Goal: Task Accomplishment & Management: Use online tool/utility

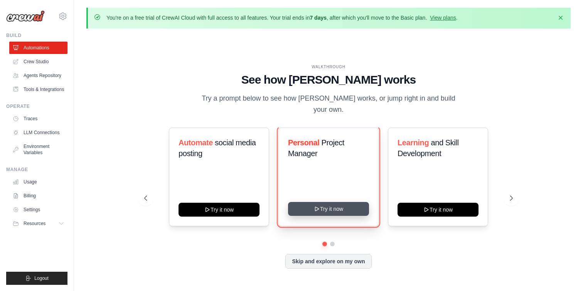
click at [334, 202] on button "Try it now" at bounding box center [328, 209] width 81 height 14
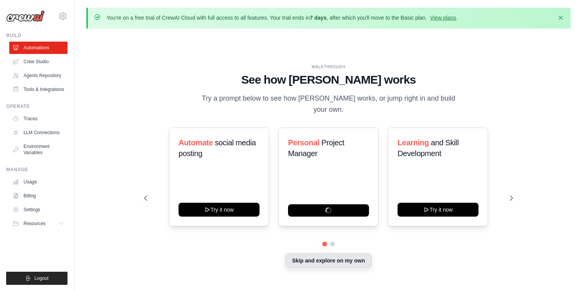
click at [321, 253] on button "Skip and explore on my own" at bounding box center [328, 260] width 86 height 15
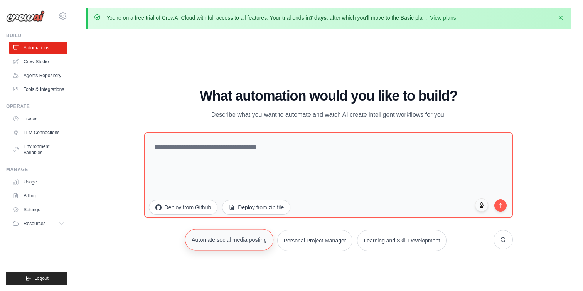
click at [244, 229] on button "Automate social media posting" at bounding box center [229, 239] width 88 height 21
click at [199, 199] on button "Deploy from Github" at bounding box center [182, 206] width 69 height 15
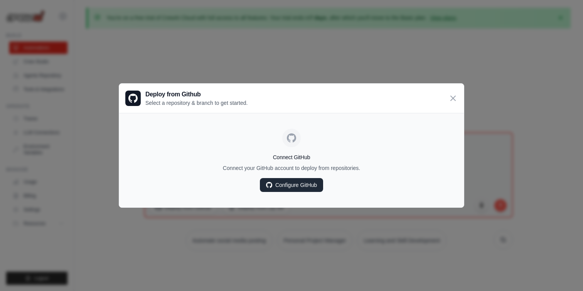
click at [312, 184] on link "Configure GitHub" at bounding box center [291, 185] width 63 height 14
click at [453, 101] on icon at bounding box center [453, 97] width 9 height 9
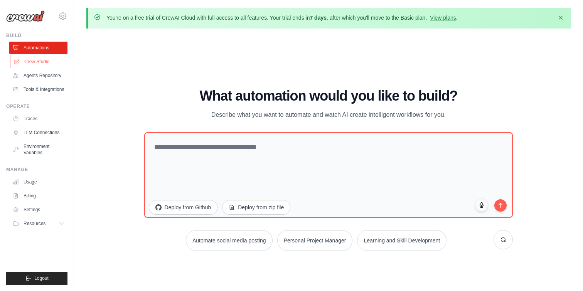
click at [52, 64] on link "Crew Studio" at bounding box center [39, 62] width 58 height 12
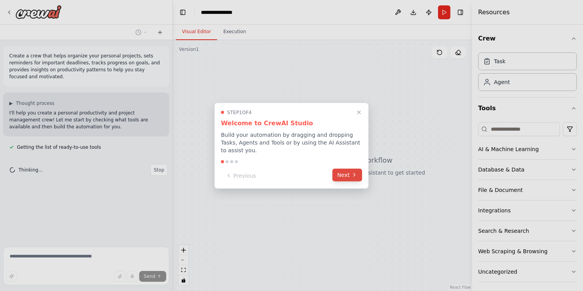
click at [348, 178] on button "Next" at bounding box center [347, 175] width 30 height 13
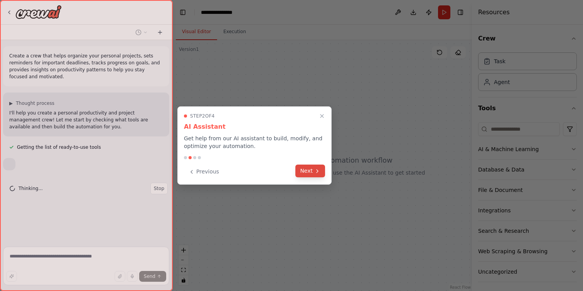
click at [318, 169] on icon at bounding box center [317, 171] width 6 height 6
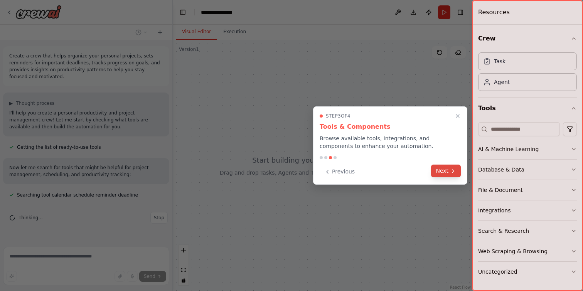
click at [448, 175] on button "Next" at bounding box center [446, 171] width 30 height 13
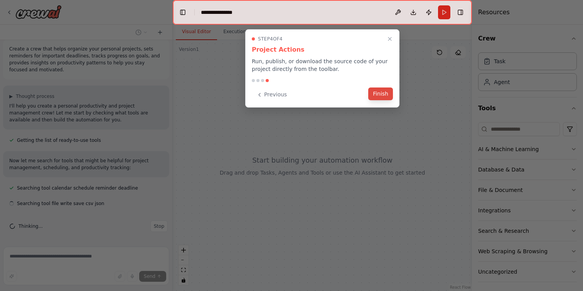
scroll to position [7, 0]
click at [381, 91] on button "Finish" at bounding box center [380, 94] width 25 height 13
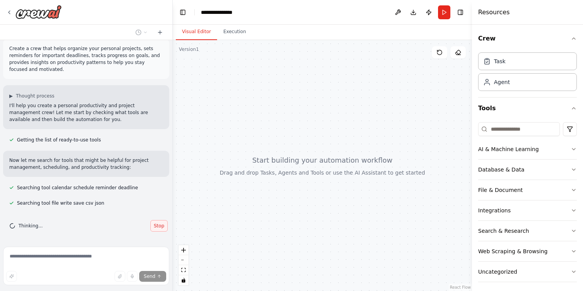
click at [157, 228] on span "Stop" at bounding box center [159, 226] width 10 height 6
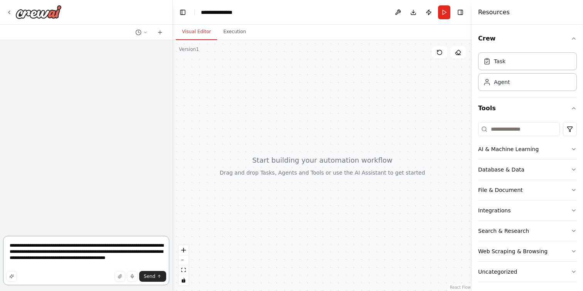
scroll to position [0, 0]
click at [239, 33] on button "Execution" at bounding box center [234, 32] width 35 height 16
click at [203, 30] on button "Visual Editor" at bounding box center [196, 32] width 41 height 16
click at [143, 35] on button at bounding box center [141, 32] width 19 height 9
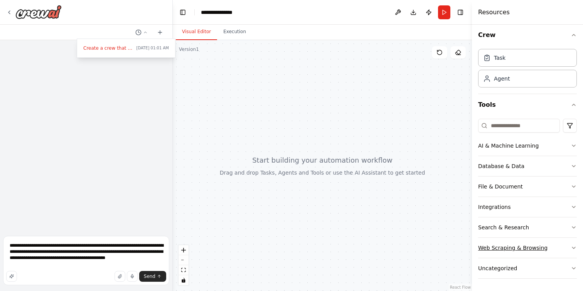
click at [553, 246] on button "Web Scraping & Browsing" at bounding box center [527, 248] width 99 height 20
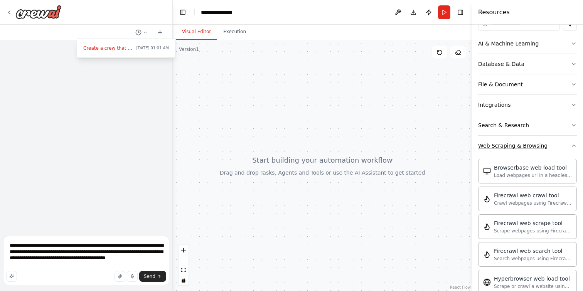
scroll to position [109, 0]
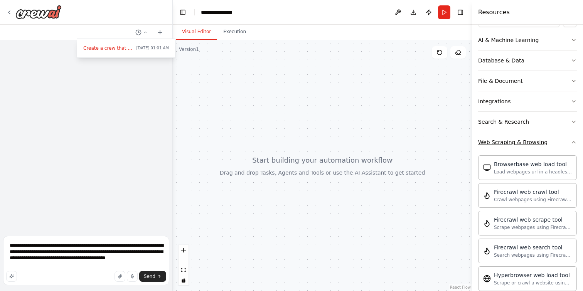
click at [575, 147] on button "Web Scraping & Browsing" at bounding box center [527, 142] width 99 height 20
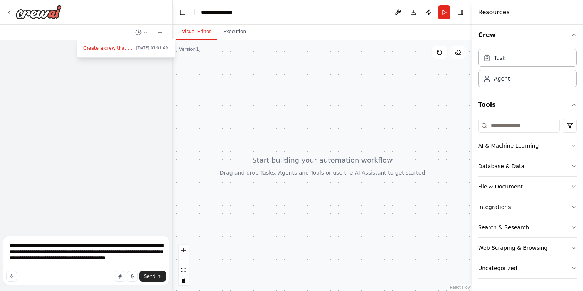
scroll to position [0, 0]
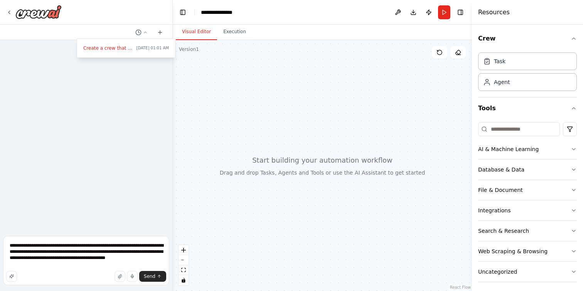
click at [11, 9] on div at bounding box center [86, 145] width 173 height 291
click at [11, 9] on icon at bounding box center [9, 12] width 6 height 6
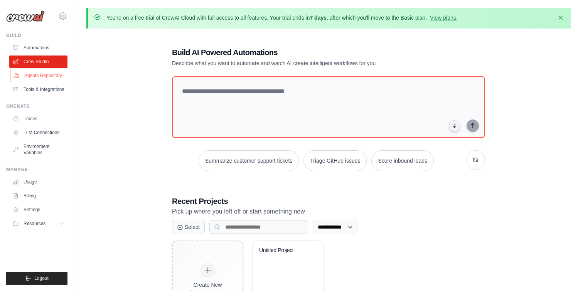
click at [49, 75] on link "Agents Repository" at bounding box center [39, 75] width 58 height 12
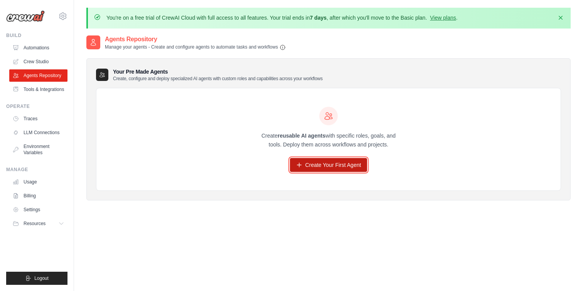
click at [318, 167] on link "Create Your First Agent" at bounding box center [329, 165] width 78 height 14
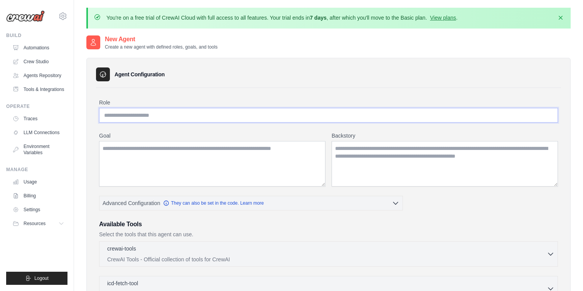
click at [199, 116] on input "Role" at bounding box center [328, 115] width 459 height 15
click at [207, 150] on textarea "Goal" at bounding box center [212, 164] width 226 height 46
click at [378, 148] on textarea "Backstory" at bounding box center [445, 164] width 226 height 46
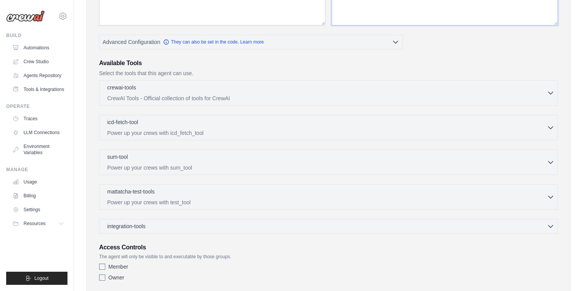
scroll to position [208, 0]
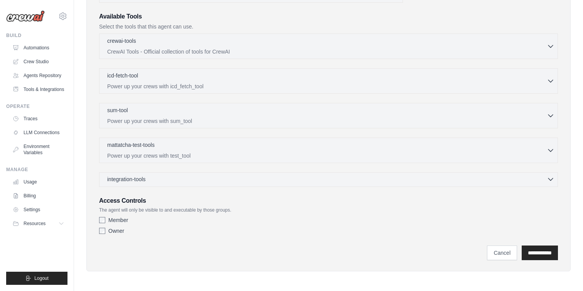
click at [224, 179] on div "integration-tools 0 selected" at bounding box center [330, 179] width 447 height 8
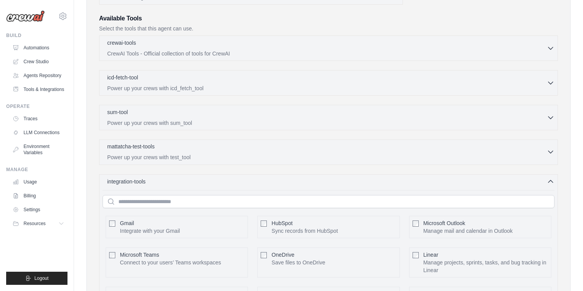
scroll to position [198, 0]
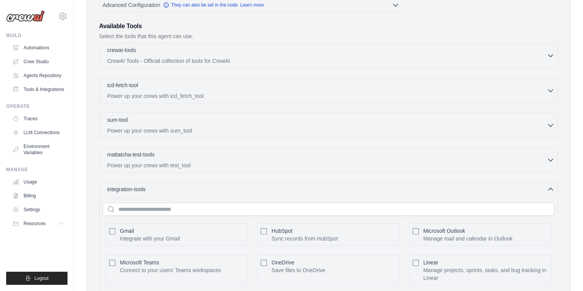
click at [207, 62] on p "CrewAI Tools - Official collection of tools for CrewAI" at bounding box center [327, 61] width 440 height 8
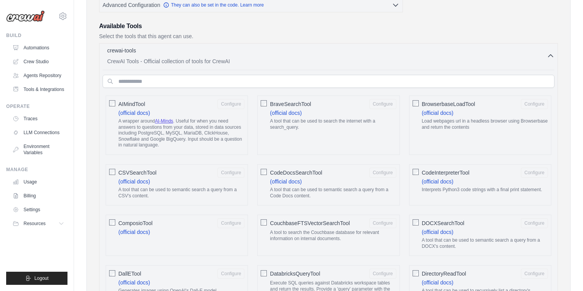
click at [120, 100] on span "AIMindTool" at bounding box center [131, 104] width 27 height 8
click at [182, 62] on p "CrewAI Tools - Official collection of tools for CrewAI" at bounding box center [327, 61] width 440 height 8
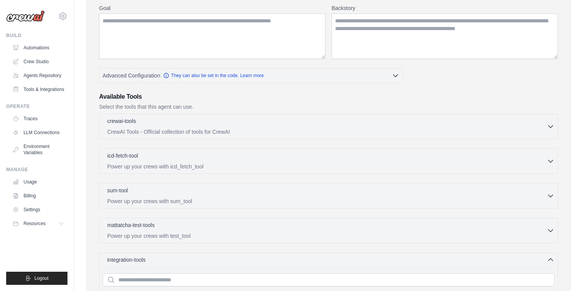
scroll to position [0, 0]
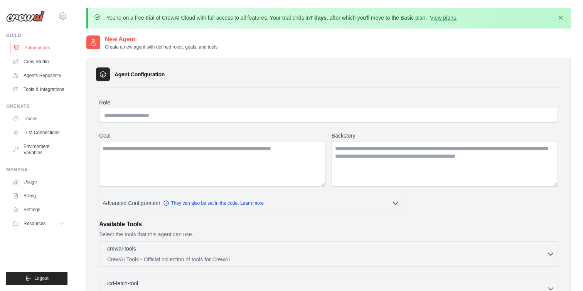
click at [48, 48] on link "Automations" at bounding box center [39, 48] width 58 height 12
